Goal: Task Accomplishment & Management: Use online tool/utility

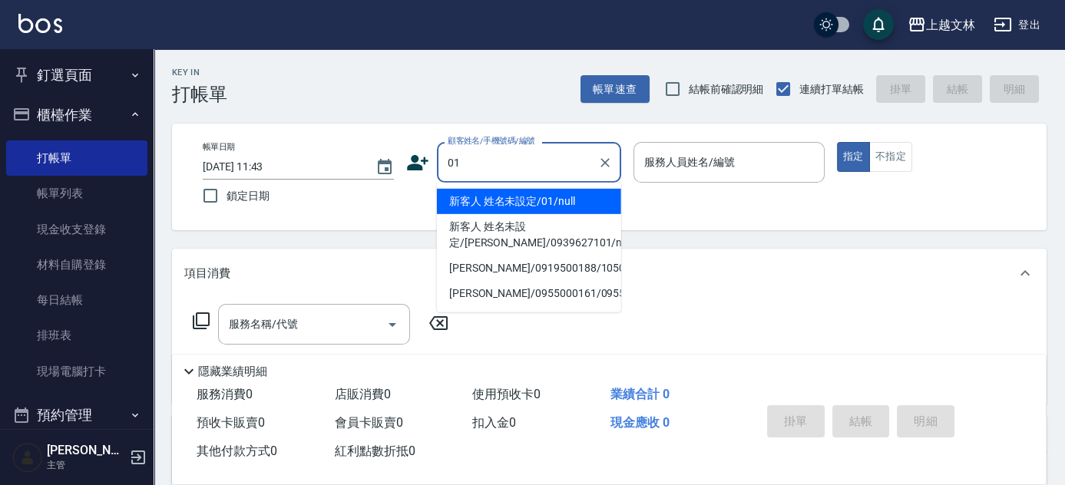
type input "新客人 姓名未設定/01/null"
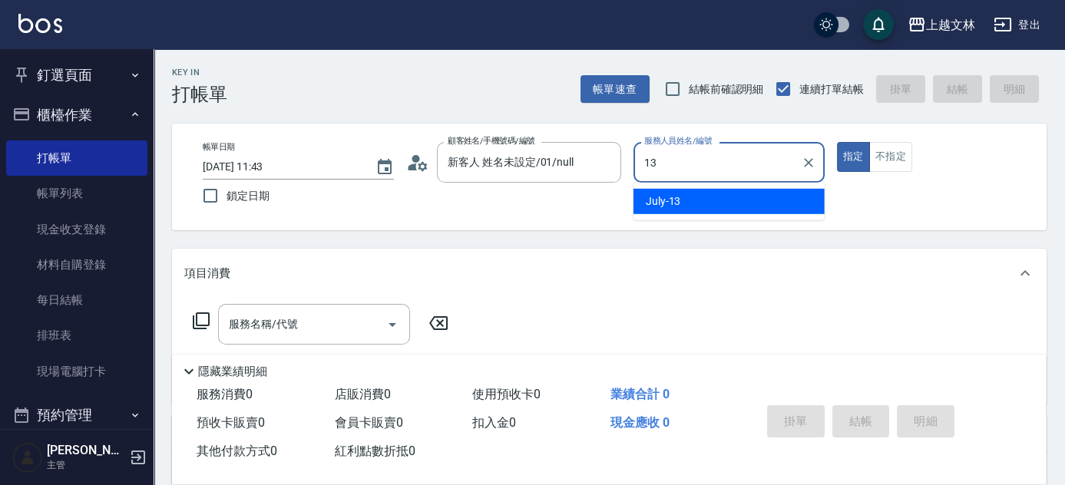
type input "July-13"
type button "true"
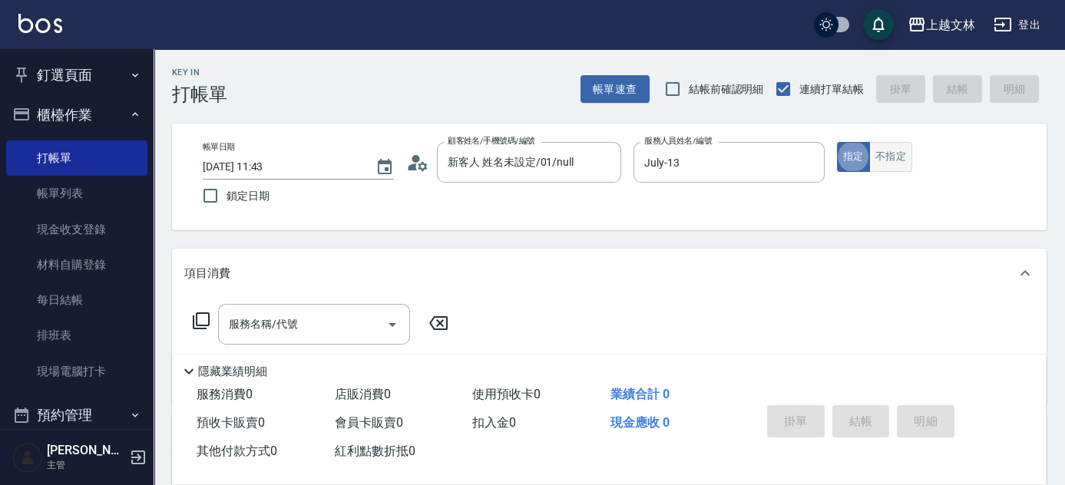
click at [903, 165] on button "不指定" at bounding box center [890, 157] width 43 height 30
click at [319, 339] on div "服務名稱/代號" at bounding box center [314, 324] width 192 height 41
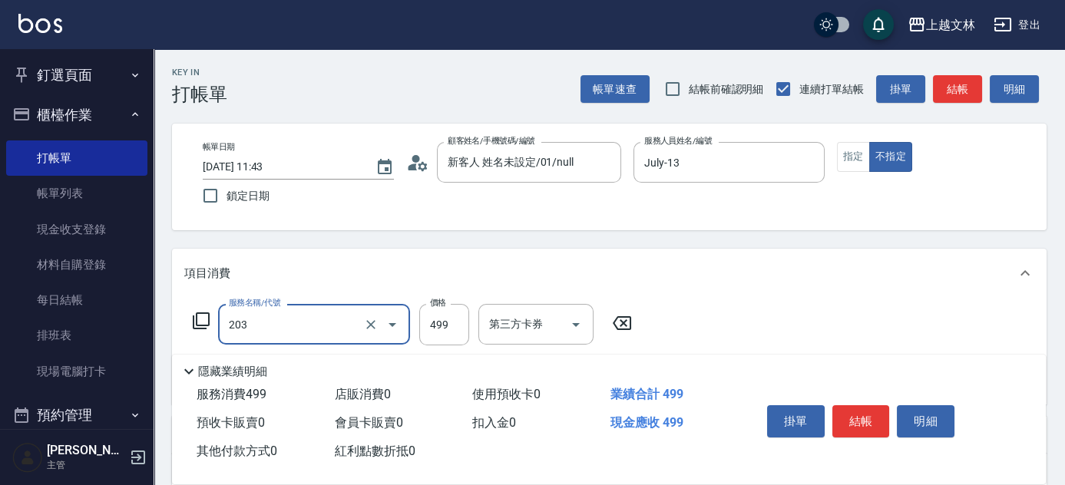
type input "B級洗+剪(203)"
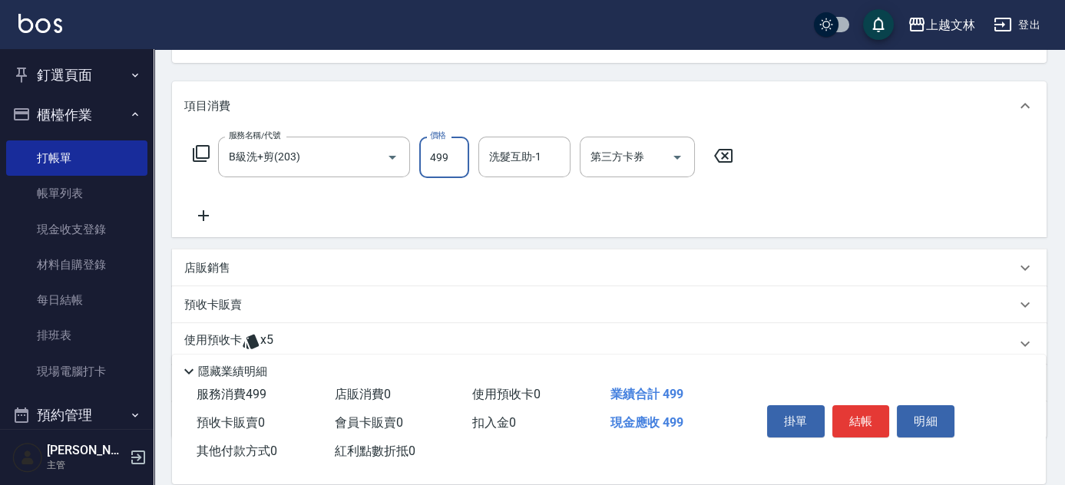
scroll to position [174, 0]
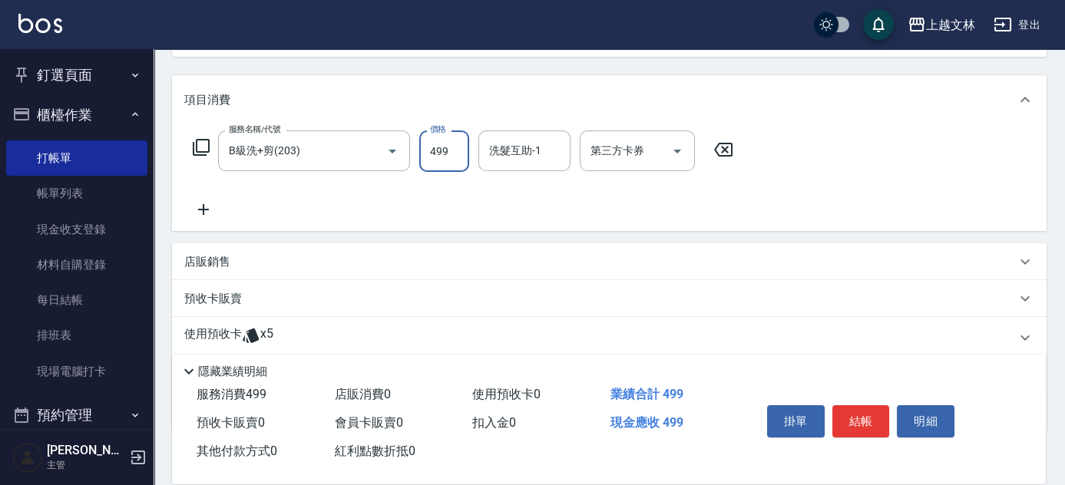
click at [203, 210] on icon at bounding box center [203, 209] width 11 height 11
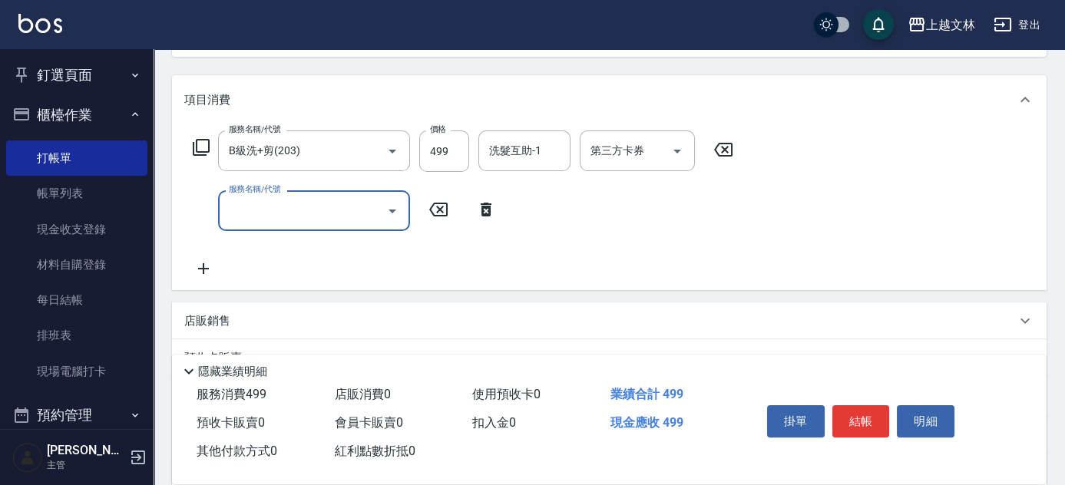
click at [292, 219] on input "服務名稱/代號" at bounding box center [302, 210] width 155 height 27
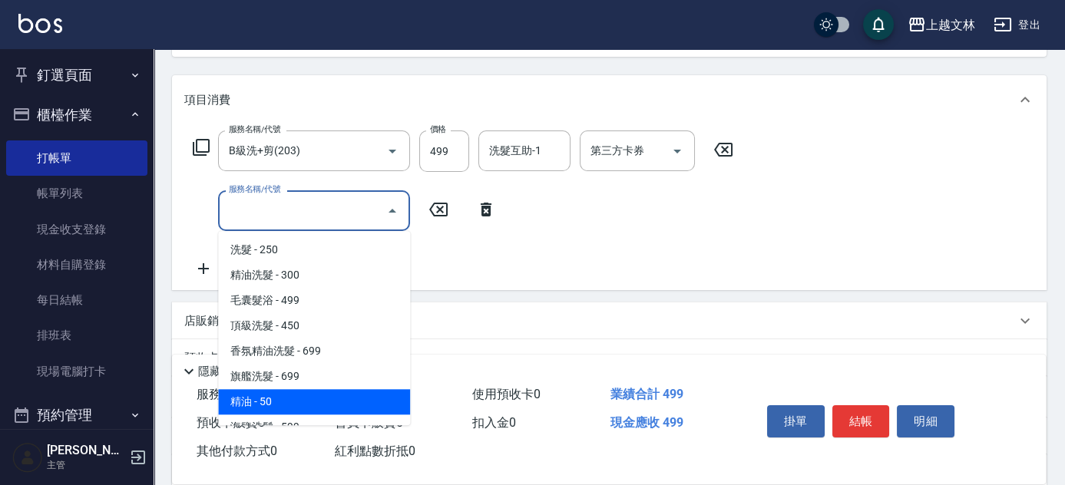
click at [281, 395] on span "精油 - 50" at bounding box center [314, 401] width 192 height 25
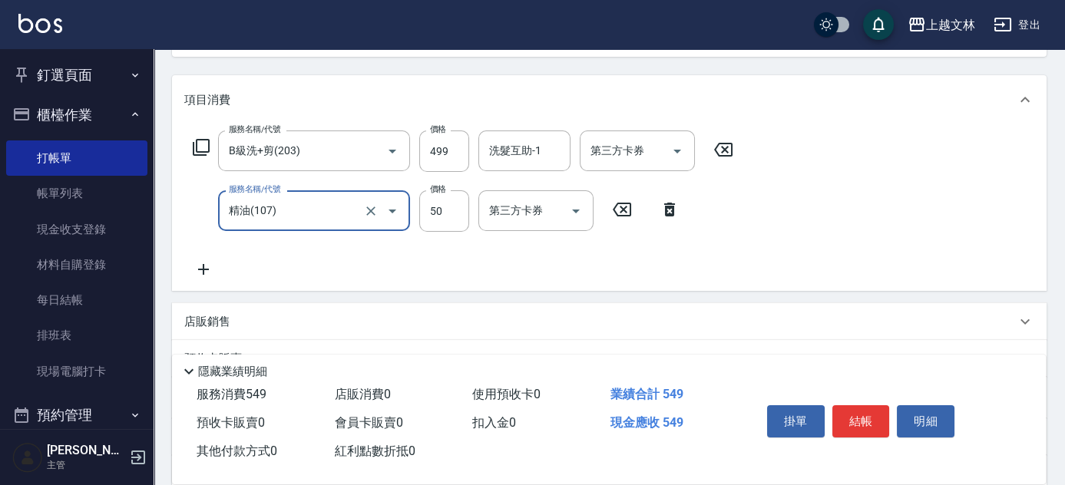
type input "精油(107)"
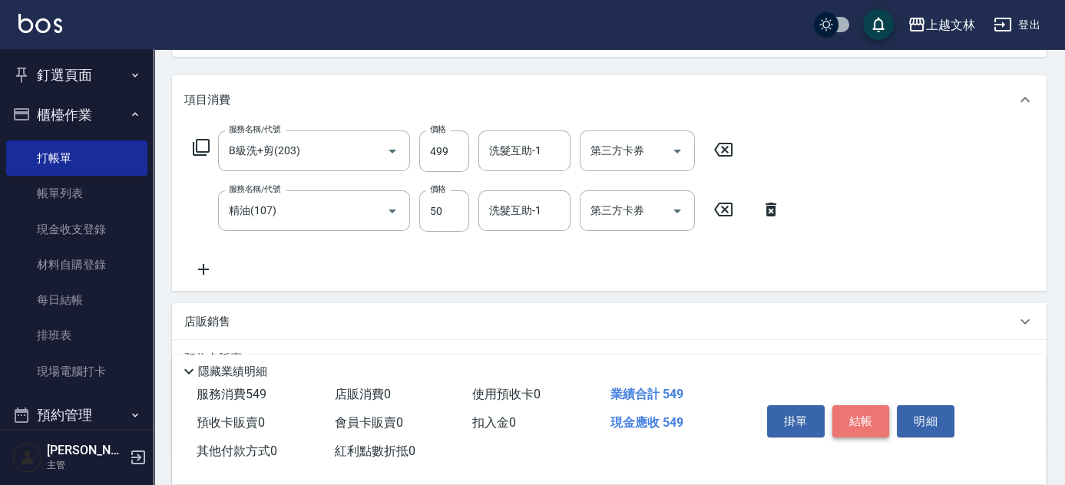
click at [851, 415] on button "結帳" at bounding box center [861, 421] width 58 height 32
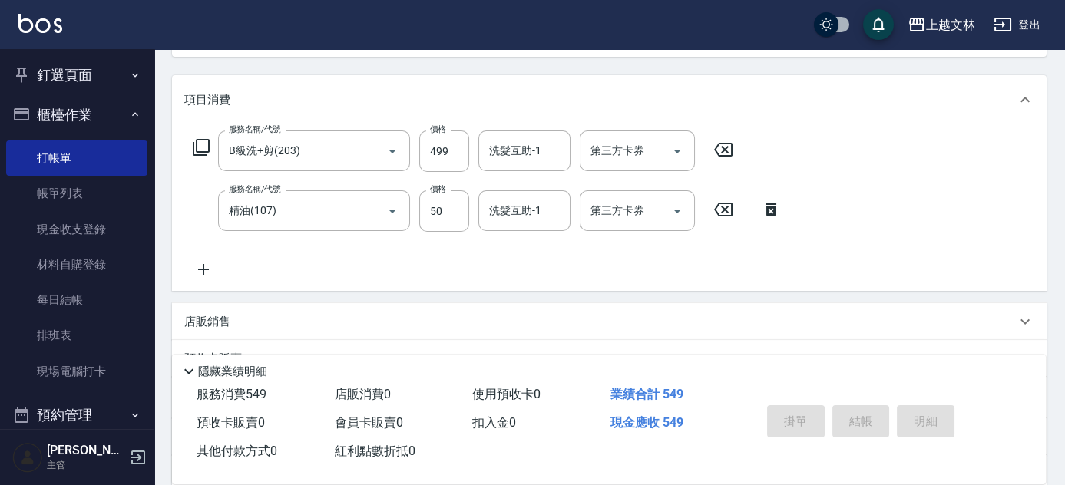
type input "[DATE] 12:35"
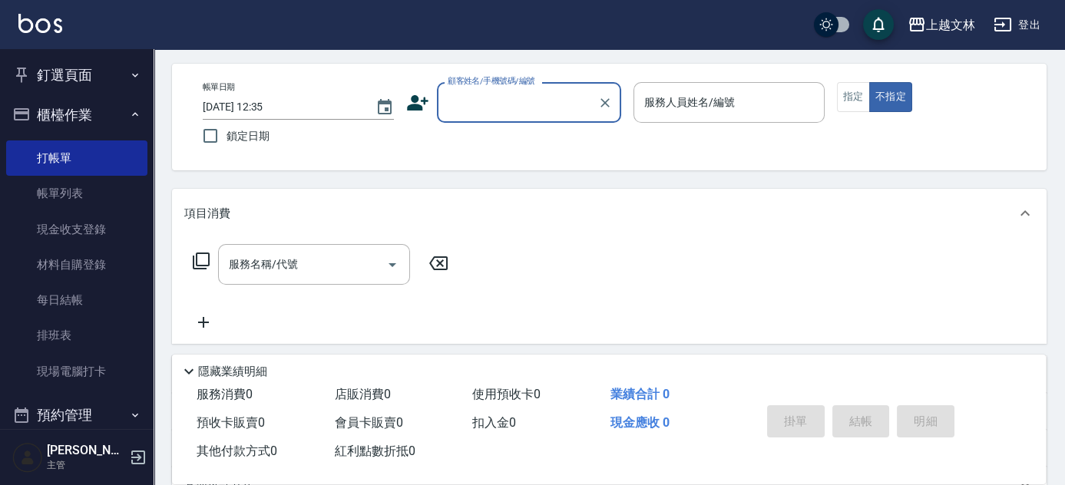
scroll to position [0, 0]
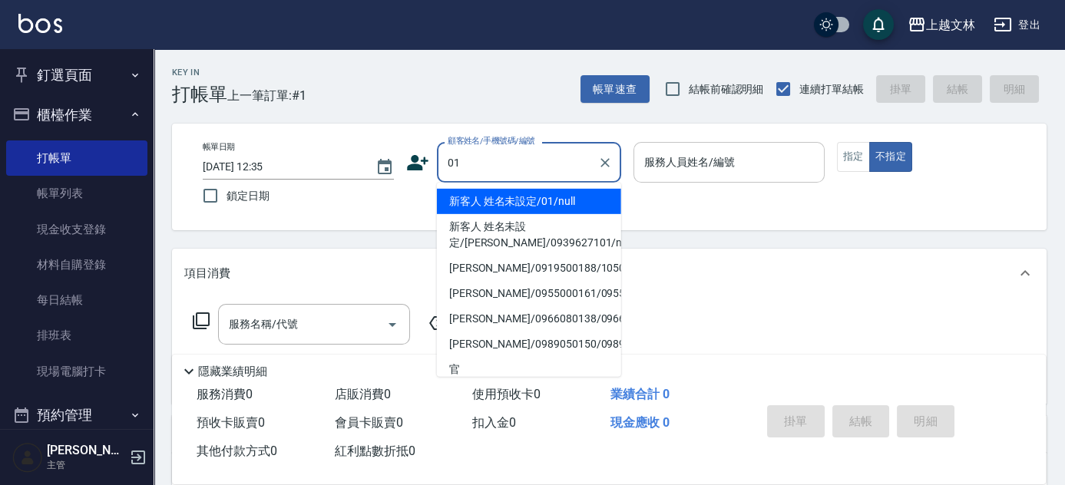
type input "新客人 姓名未設定/01/null"
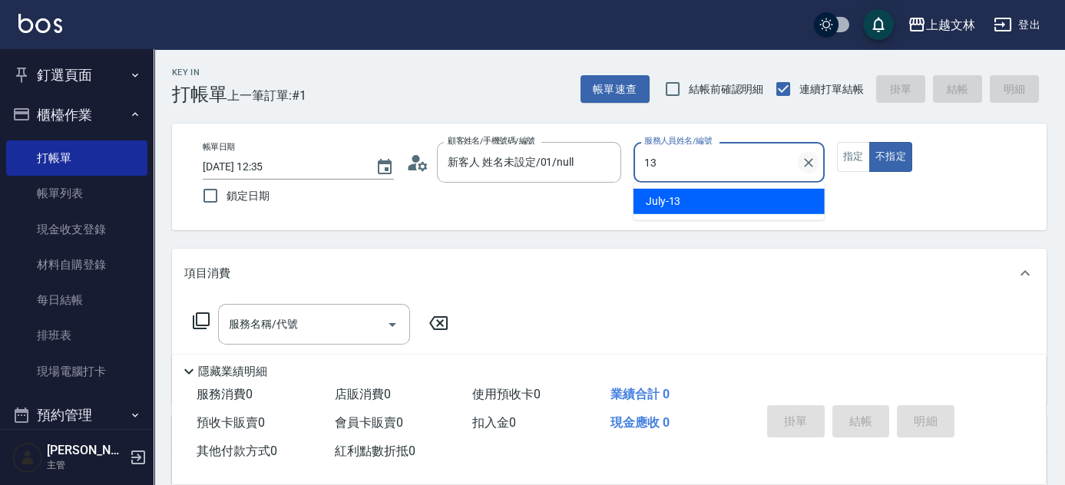
type input "July-13"
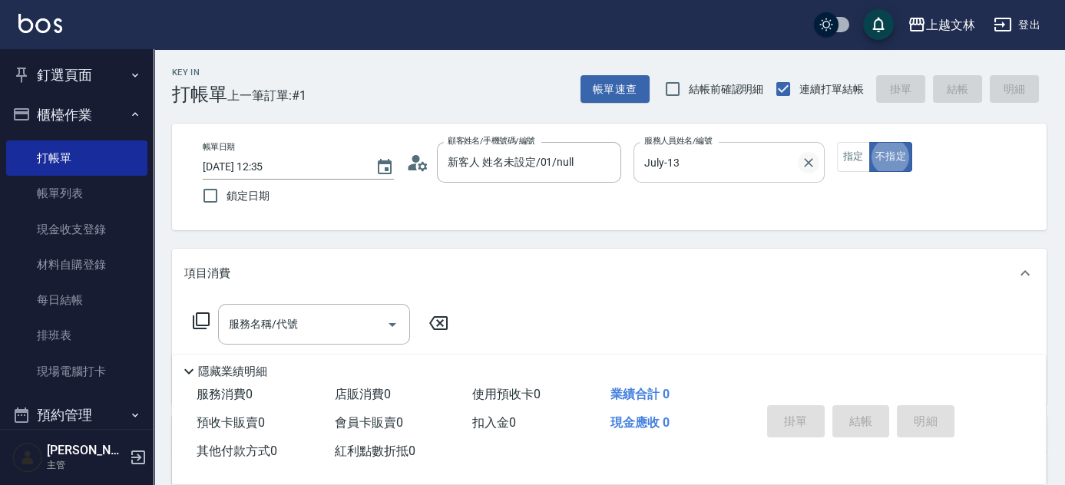
type button "false"
click at [295, 318] on div "服務名稱/代號 服務名稱/代號" at bounding box center [314, 324] width 192 height 41
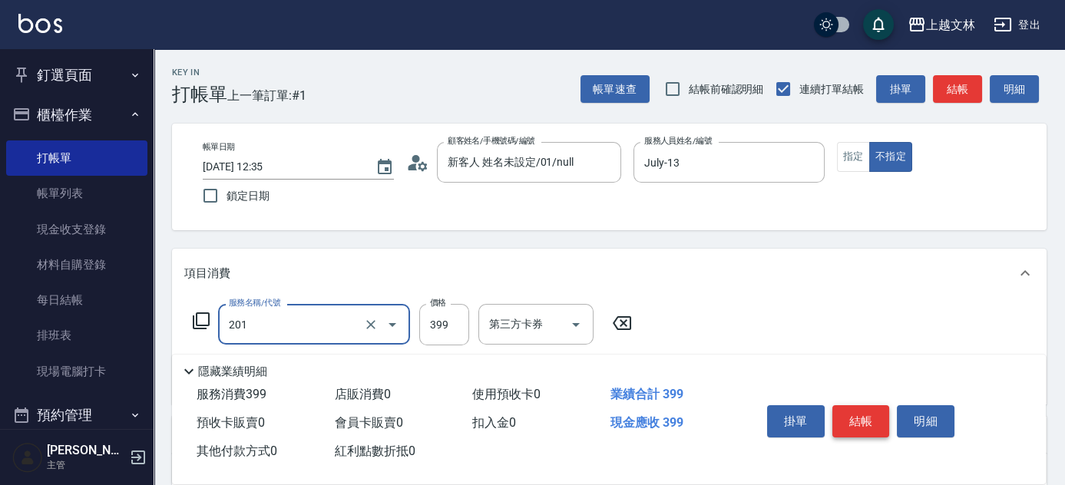
type input "B級單剪(201)"
click at [855, 423] on button "結帳" at bounding box center [861, 421] width 58 height 32
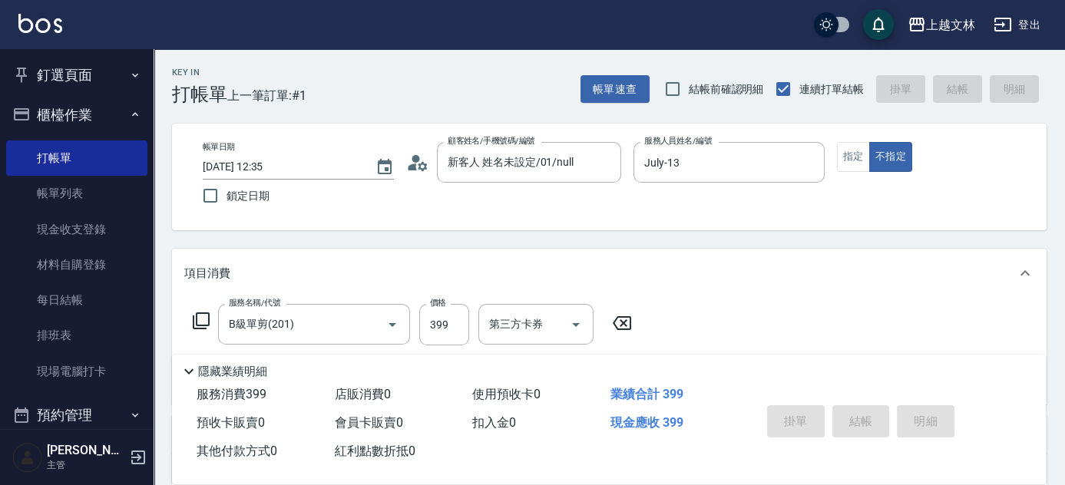
type input "[DATE] 13:00"
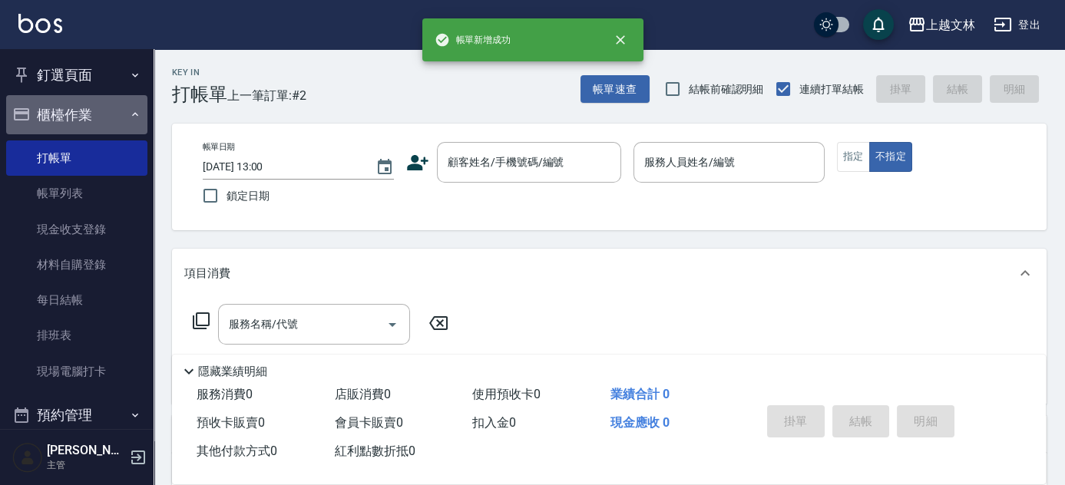
click at [134, 117] on button "櫃檯作業" at bounding box center [76, 115] width 141 height 40
